Goal: Task Accomplishment & Management: Manage account settings

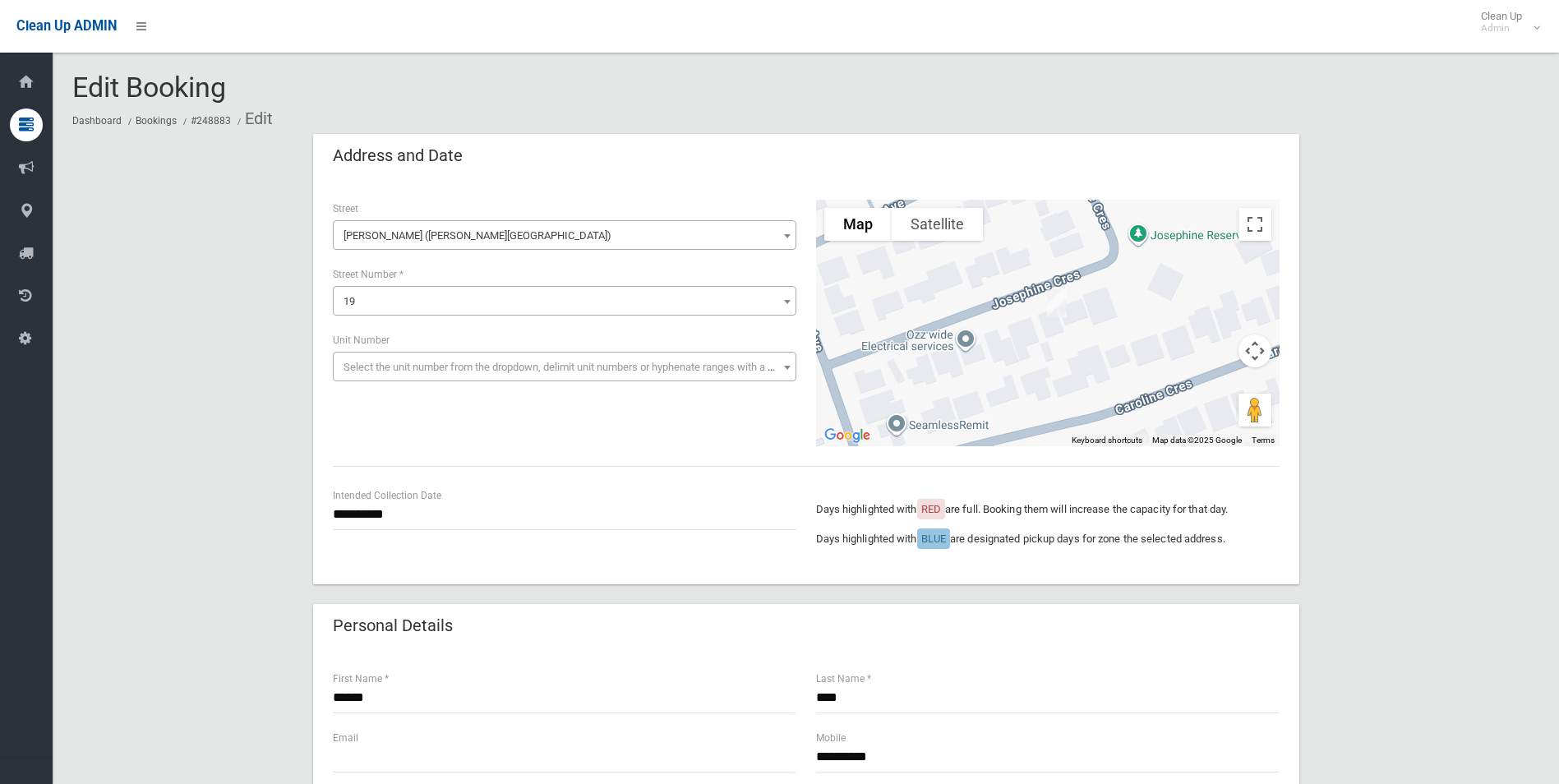
scroll to position [328, 0]
